Goal: Task Accomplishment & Management: Manage account settings

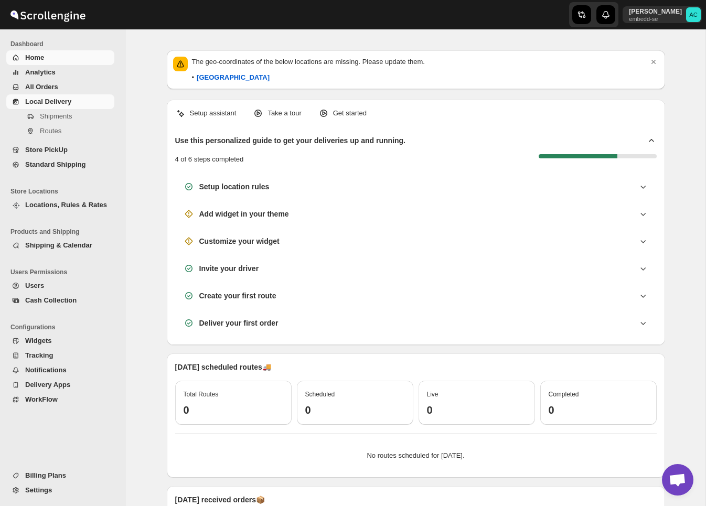
click at [54, 99] on span "Local Delivery" at bounding box center [48, 102] width 46 height 8
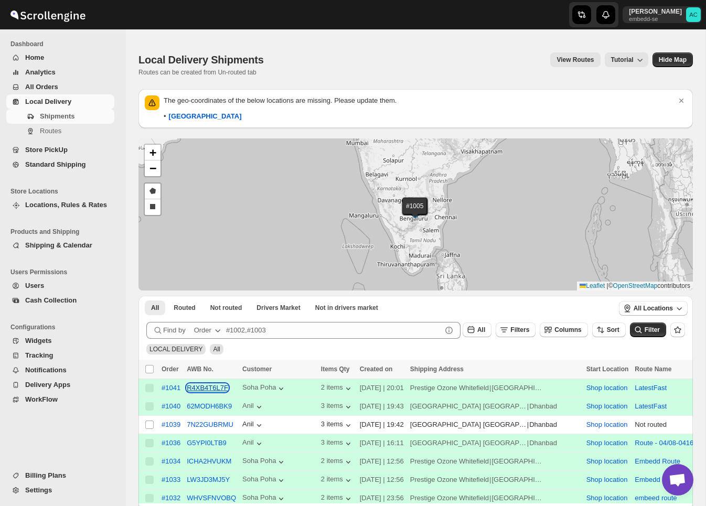
click at [202, 389] on button "R4XB4T6L7F" at bounding box center [207, 388] width 41 height 8
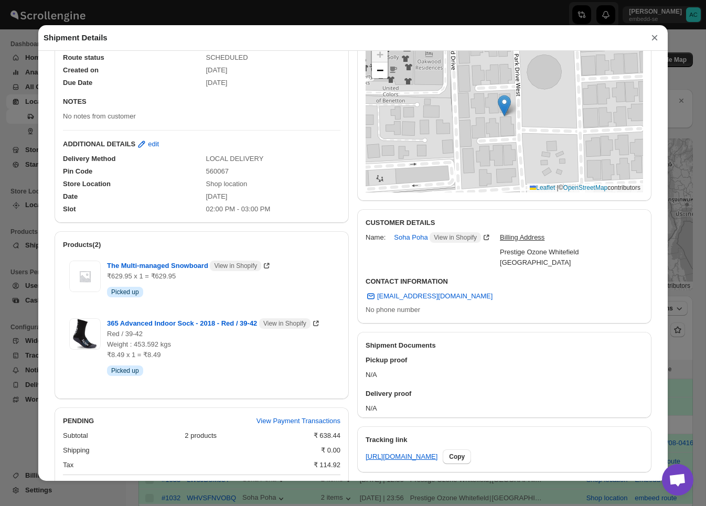
scroll to position [150, 0]
click at [656, 35] on button "×" at bounding box center [655, 37] width 16 height 15
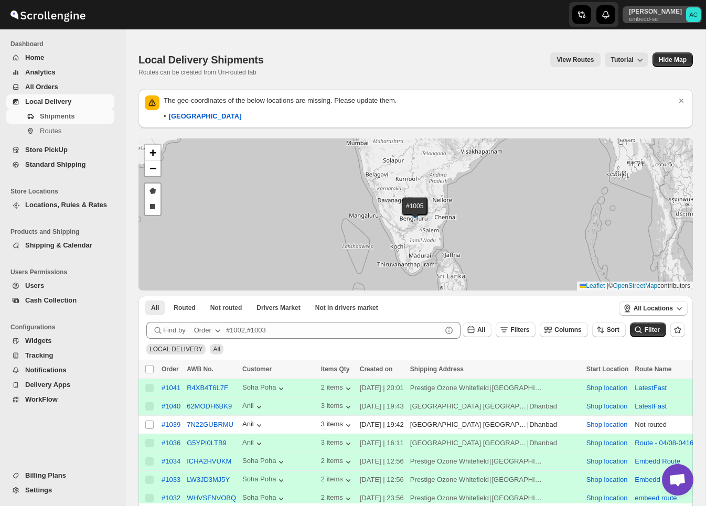
click at [649, 21] on p "embedd-se" at bounding box center [655, 19] width 53 height 6
click at [666, 92] on span "Organizations" at bounding box center [675, 97] width 42 height 10
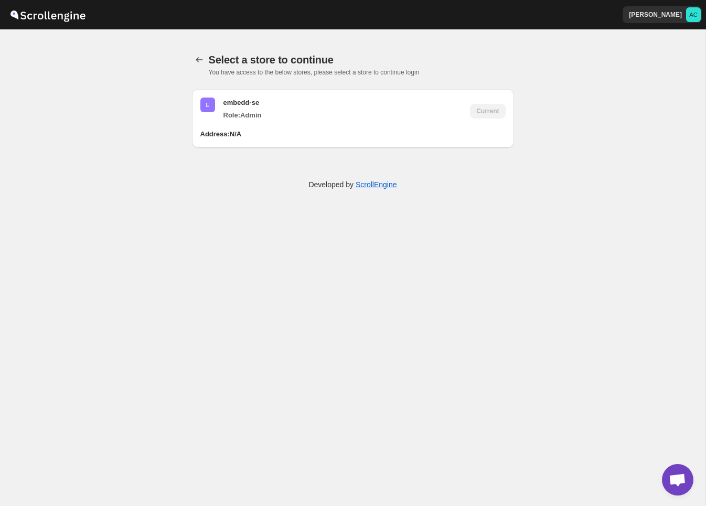
click at [677, 24] on div "[PERSON_NAME] AC" at bounding box center [664, 14] width 83 height 29
click at [660, 20] on button "[PERSON_NAME] AC" at bounding box center [662, 14] width 79 height 17
click at [642, 16] on p "[PERSON_NAME]" at bounding box center [655, 14] width 53 height 8
click at [198, 59] on icon "back" at bounding box center [199, 60] width 10 height 10
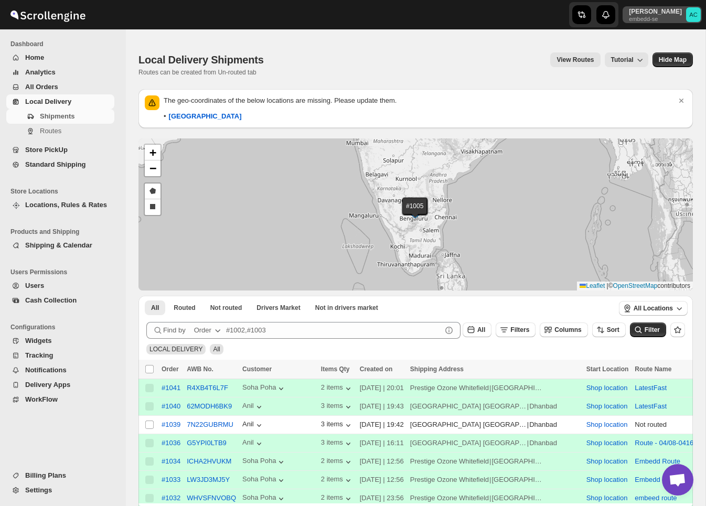
click at [654, 16] on p "embedd-se" at bounding box center [655, 19] width 53 height 6
click at [654, 111] on span "Logout" at bounding box center [664, 115] width 21 height 8
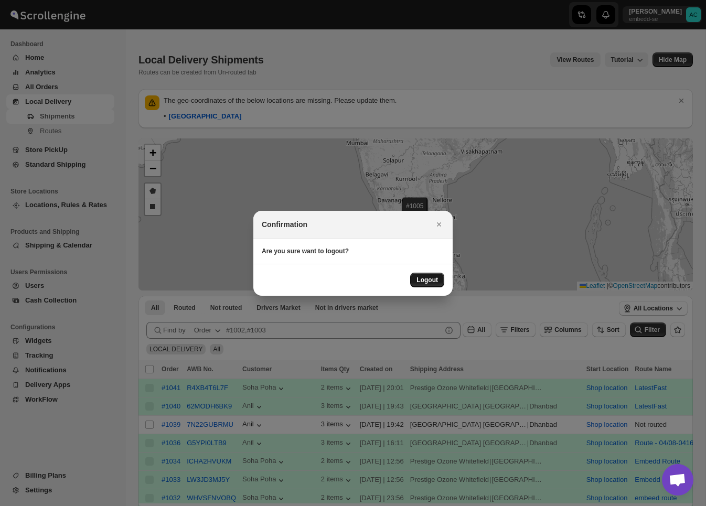
click at [430, 276] on span "Logout" at bounding box center [428, 280] width 22 height 8
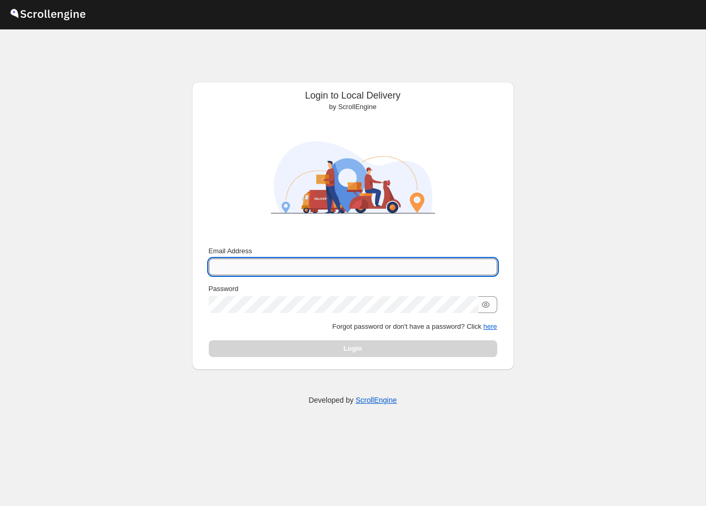
click at [351, 272] on input "Email Address" at bounding box center [353, 267] width 289 height 17
type input "nawneet.sharma@outlook.com"
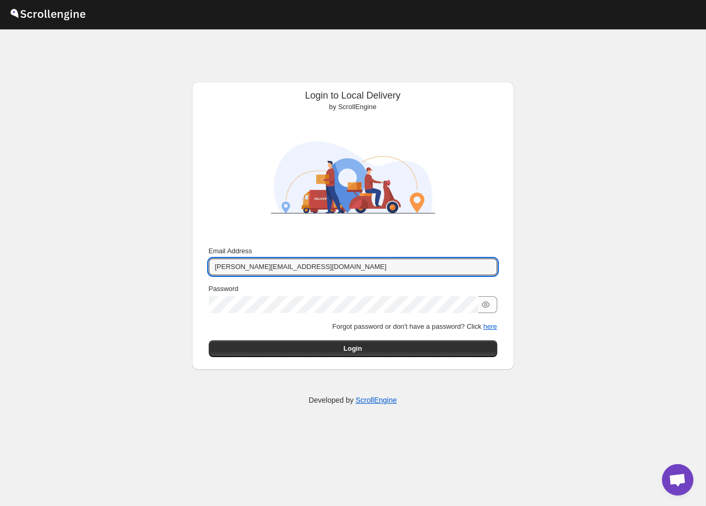
click at [350, 337] on div "Email Address nawneet.sharma@outlook.com Password Forgot password or don't have…" at bounding box center [353, 301] width 289 height 111
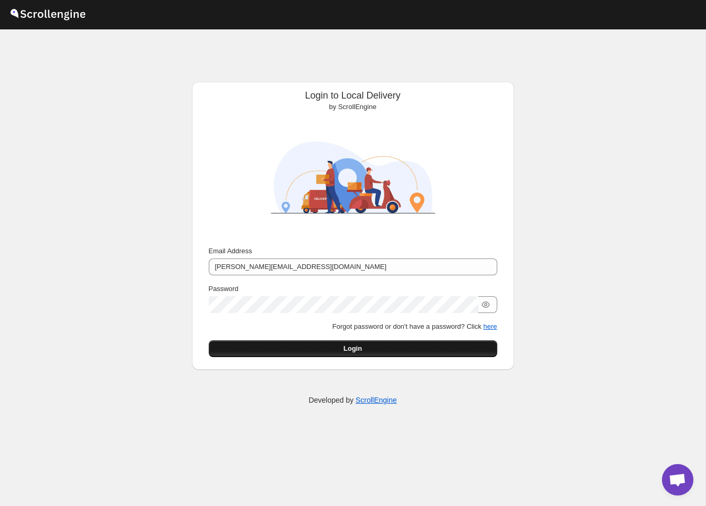
click at [353, 342] on button "Login" at bounding box center [353, 348] width 289 height 17
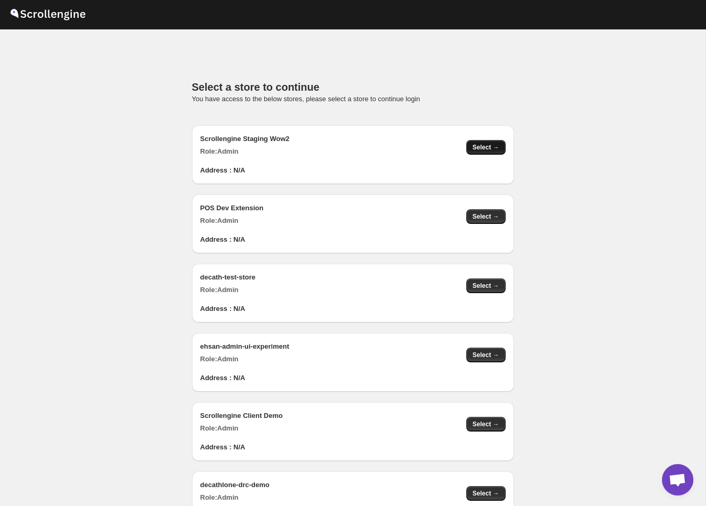
click at [479, 147] on span "Select →" at bounding box center [486, 147] width 27 height 8
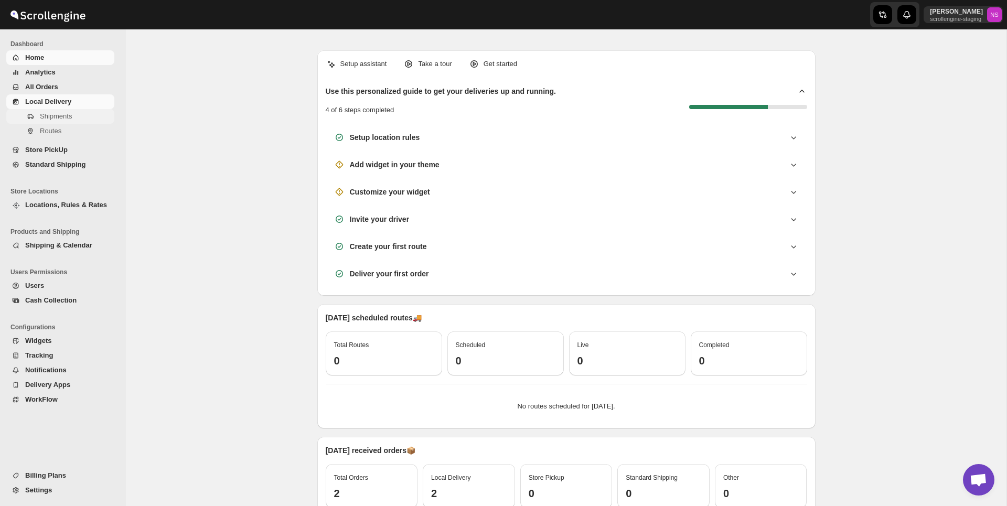
click at [64, 120] on span "Shipments" at bounding box center [56, 116] width 32 height 8
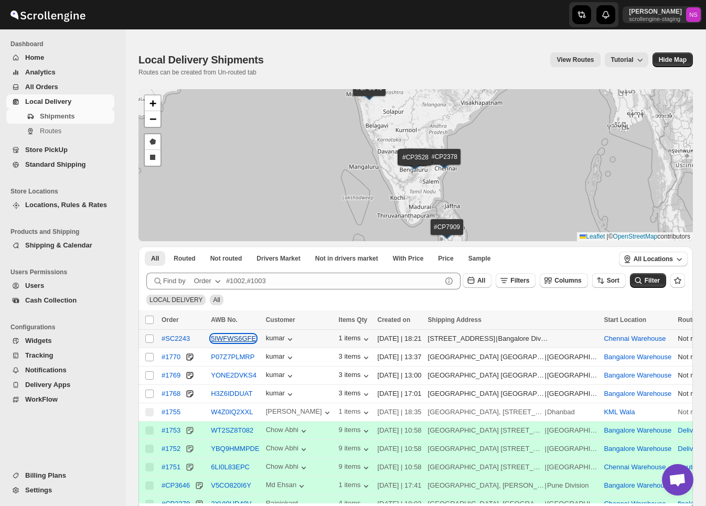
click at [241, 340] on button "5IWFWS6GFE" at bounding box center [233, 339] width 45 height 8
